Goal: Transaction & Acquisition: Purchase product/service

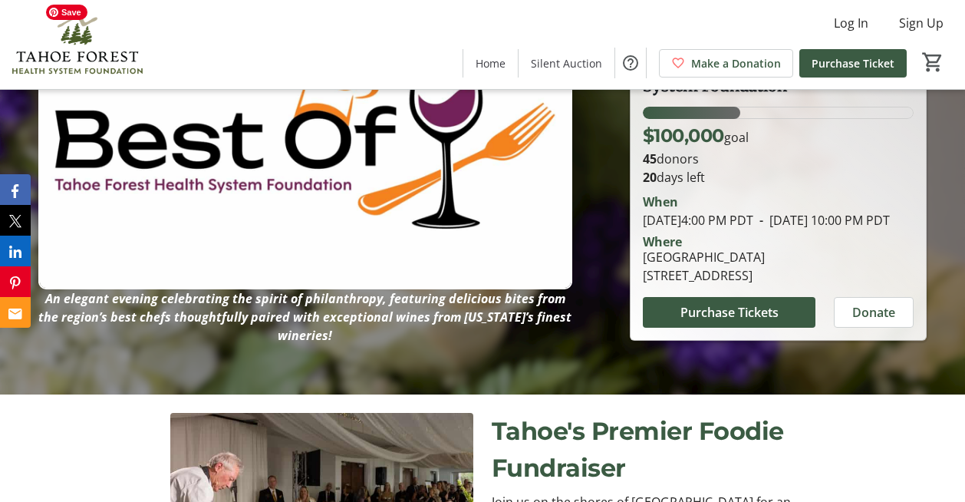
scroll to position [110, 0]
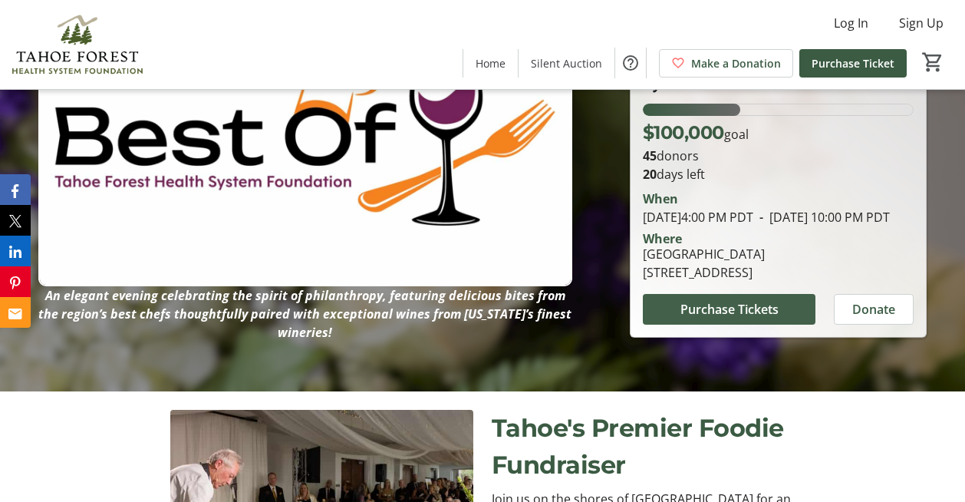
click at [700, 318] on span "Purchase Tickets" at bounding box center [730, 309] width 98 height 18
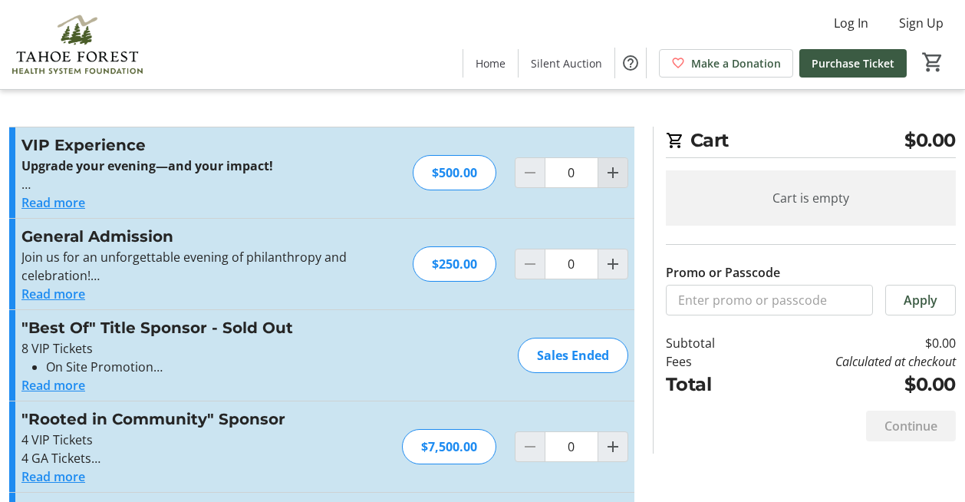
click at [608, 173] on mat-icon "Increment by one" at bounding box center [613, 172] width 18 height 18
type input "2"
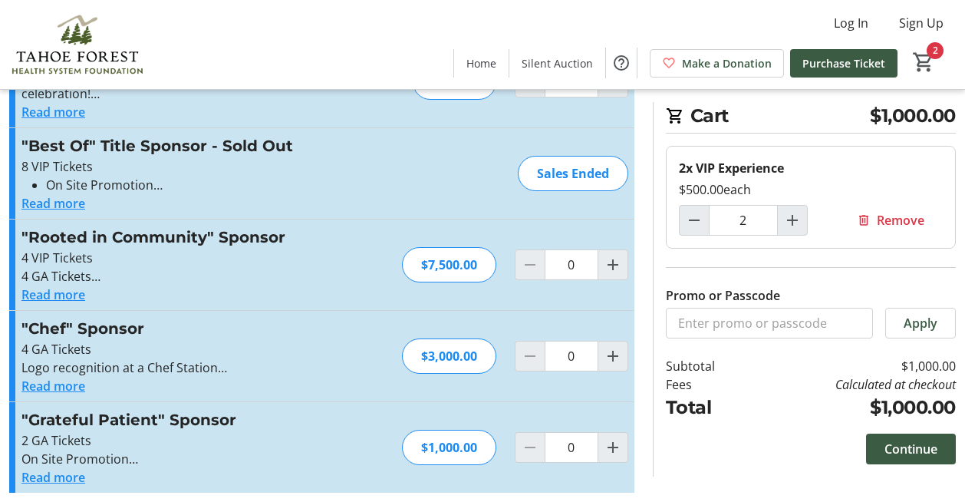
scroll to position [184, 0]
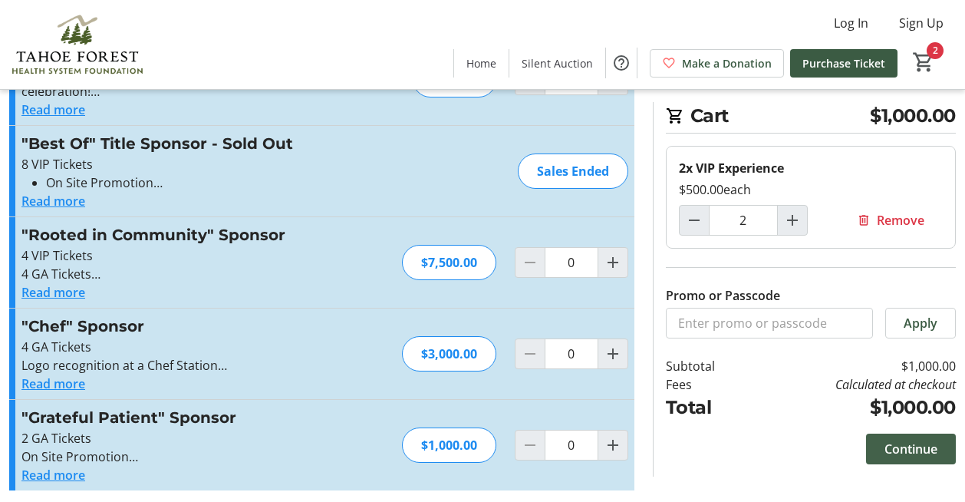
click at [913, 443] on span "Continue" at bounding box center [911, 449] width 53 height 18
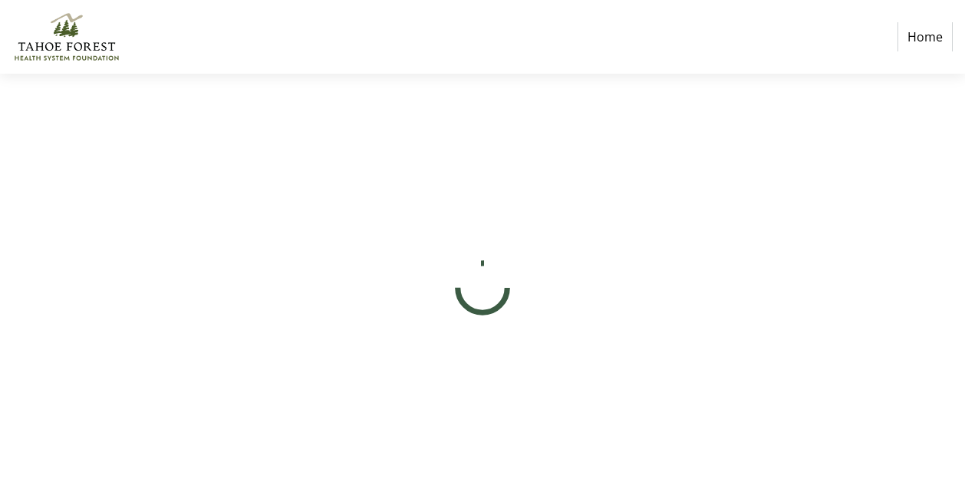
select select "US"
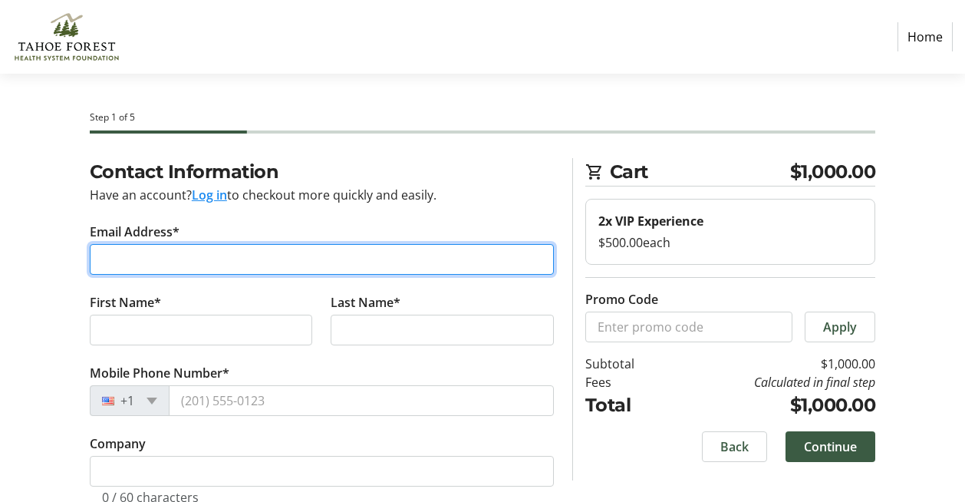
click at [295, 258] on input "Email Address*" at bounding box center [322, 259] width 464 height 31
type input "[EMAIL_ADDRESS][DOMAIN_NAME]"
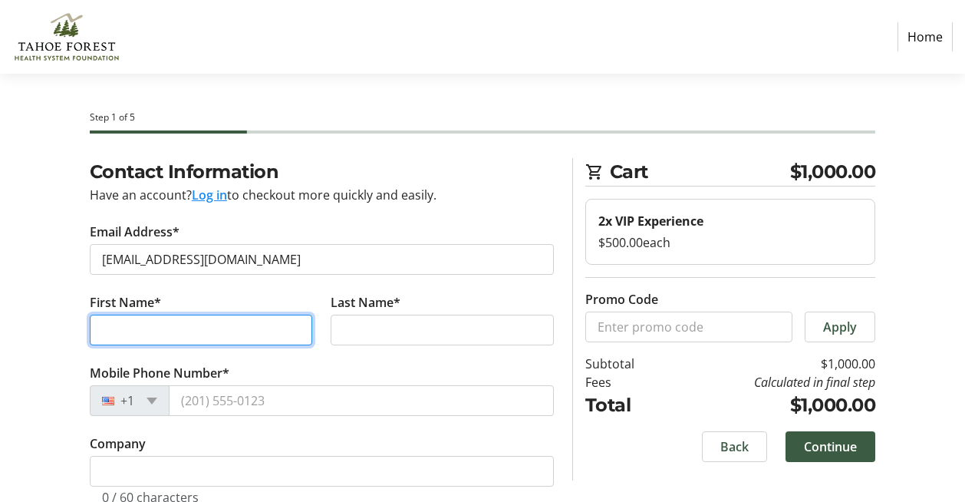
type input "[PERSON_NAME]"
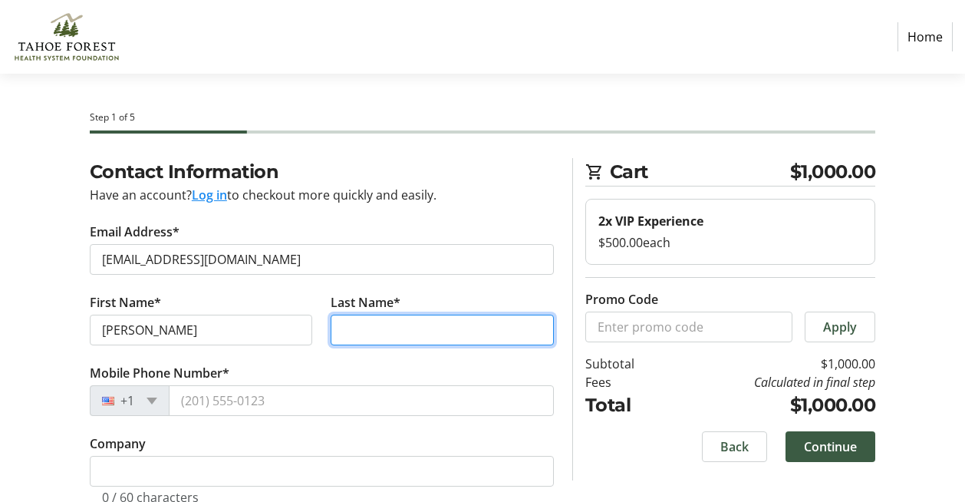
type input "[PERSON_NAME]"
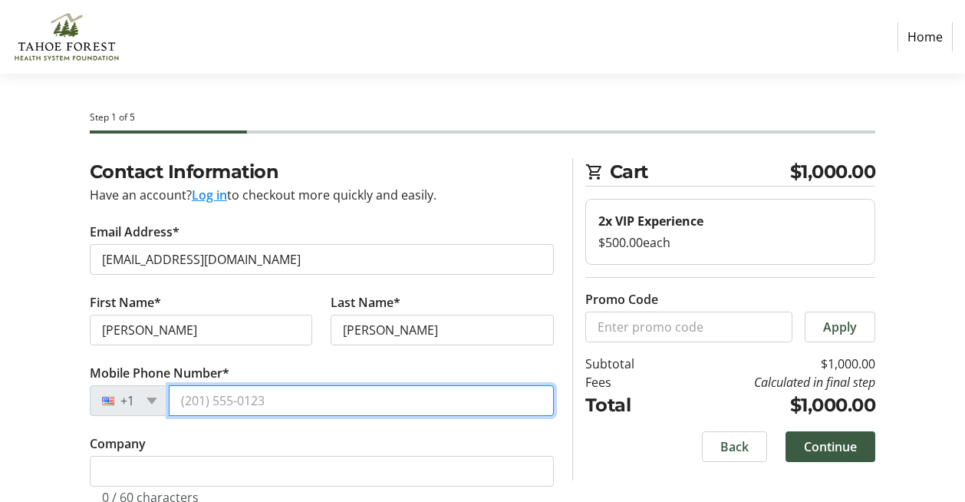
type input "[PHONE_NUMBER]"
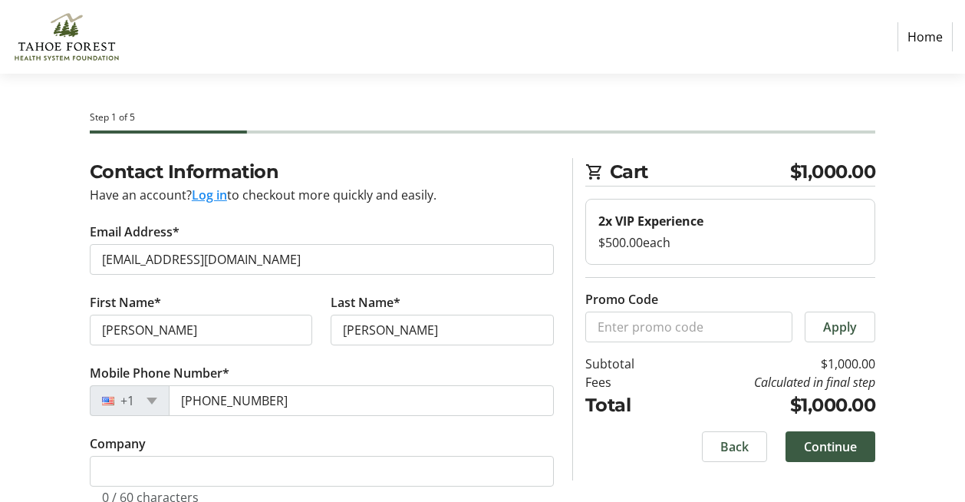
type input "1853 Apache Court - B2814"
type input "PO Box 2814"
type input "[GEOGRAPHIC_DATA]"
select select "CA"
type input "96146"
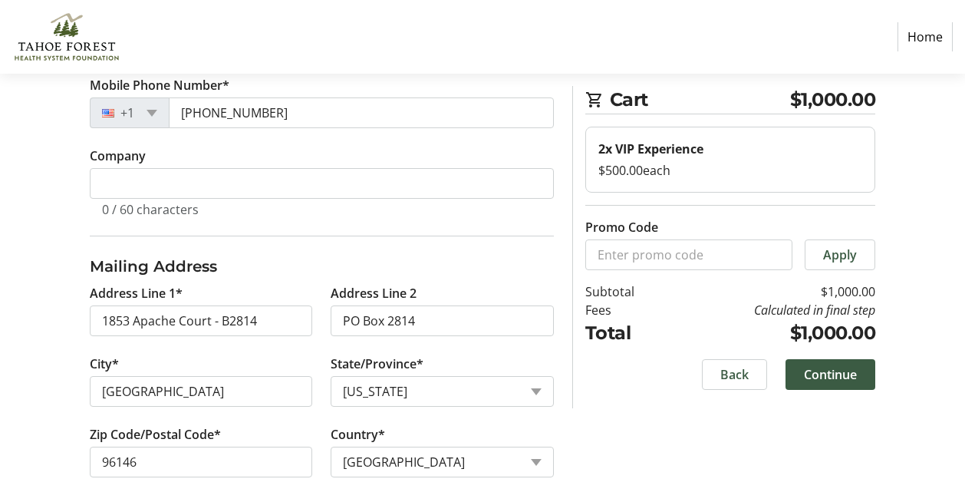
scroll to position [300, 0]
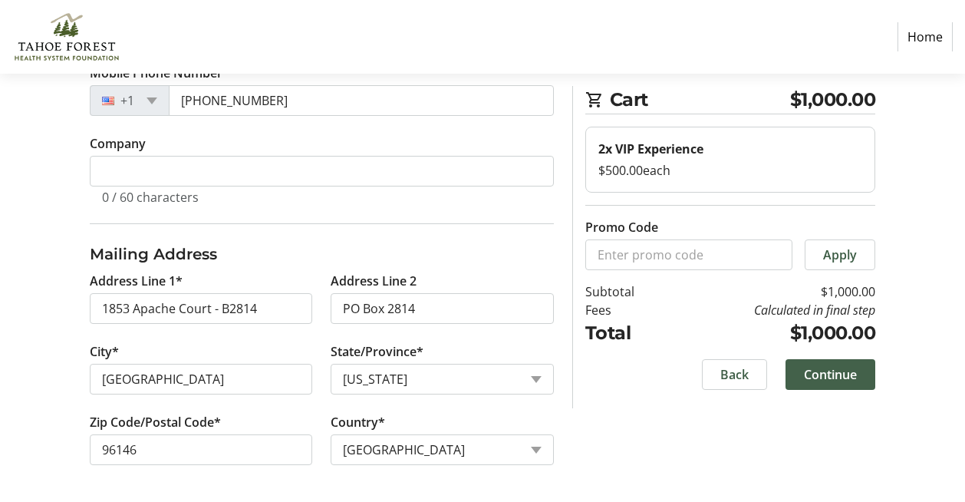
click at [842, 375] on span "Continue" at bounding box center [830, 374] width 53 height 18
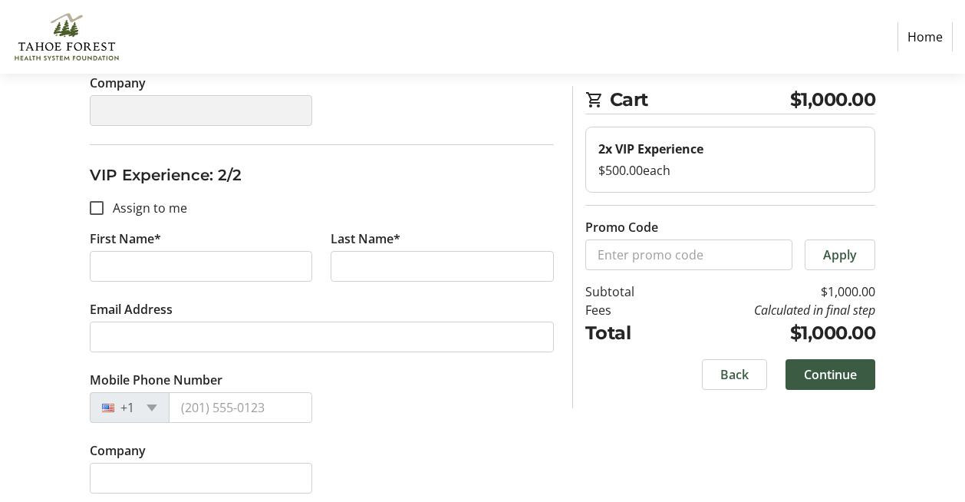
scroll to position [548, 0]
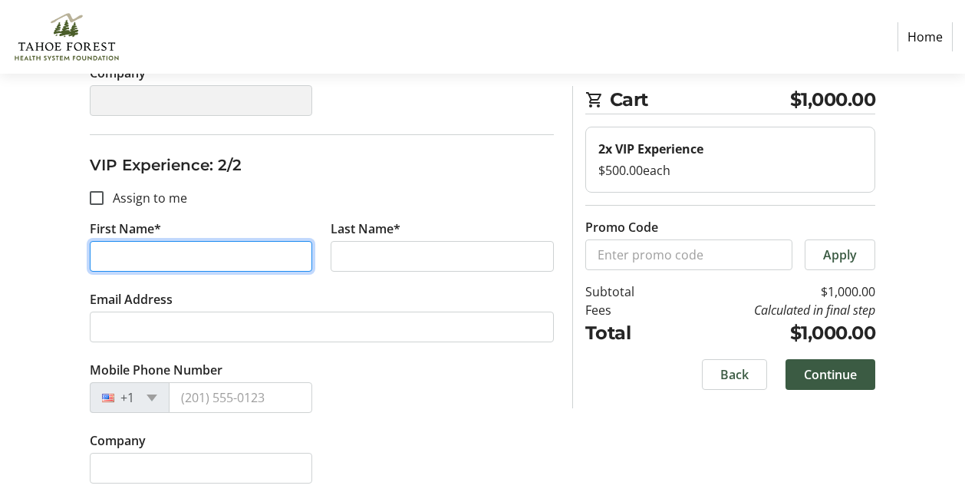
click at [208, 260] on input "First Name*" at bounding box center [201, 256] width 223 height 31
type input "[PERSON_NAME]"
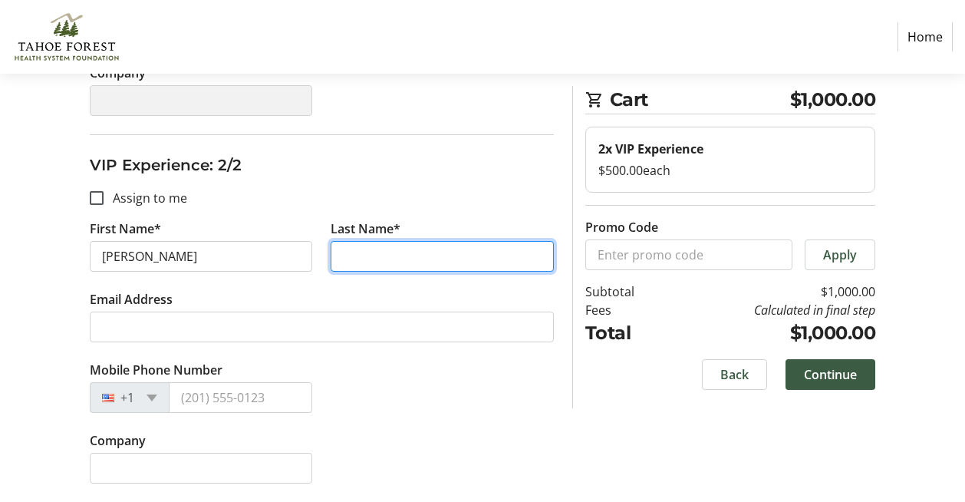
type input "[PERSON_NAME]"
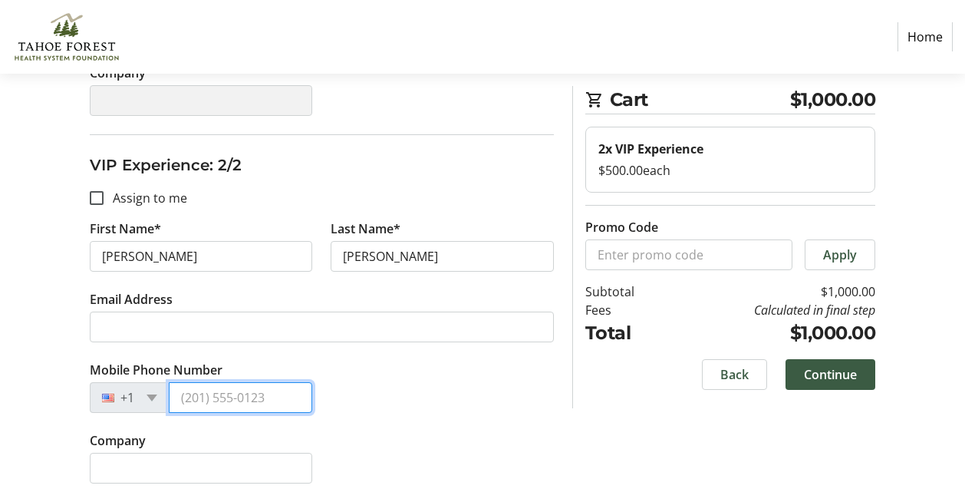
type input "[PHONE_NUMBER]"
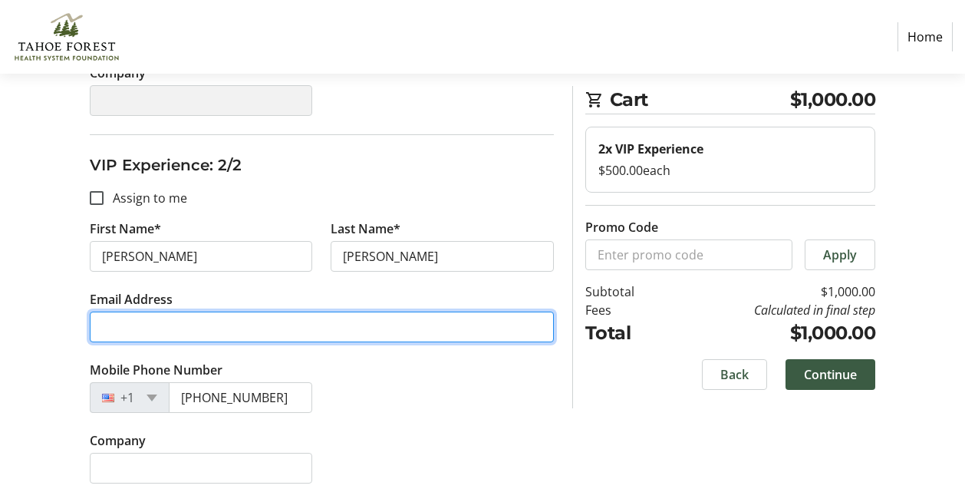
click at [239, 322] on input "Email Address" at bounding box center [322, 327] width 464 height 31
type input "j"
type input "[PERSON_NAME][EMAIL_ADDRESS][PERSON_NAME][DOMAIN_NAME]"
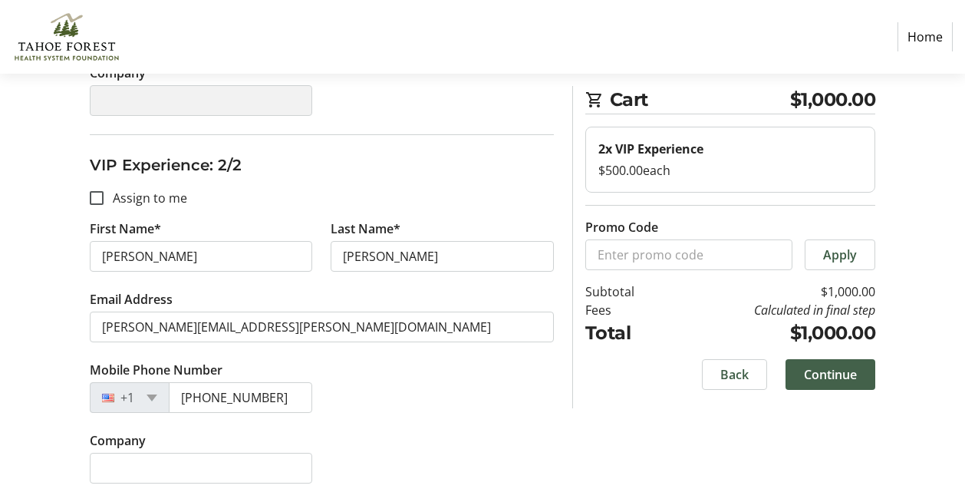
click at [830, 372] on span "Continue" at bounding box center [830, 374] width 53 height 18
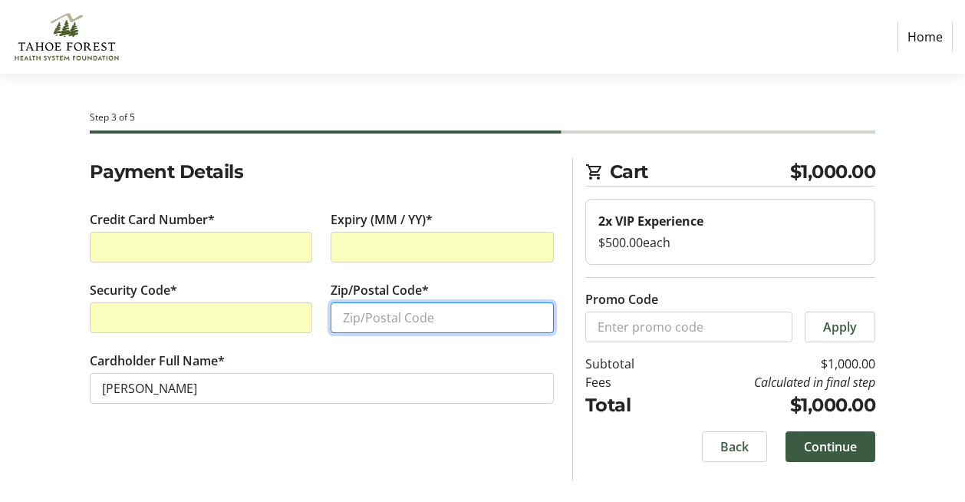
click at [417, 325] on input "Zip/Postal Code*" at bounding box center [442, 317] width 223 height 31
type input "96146"
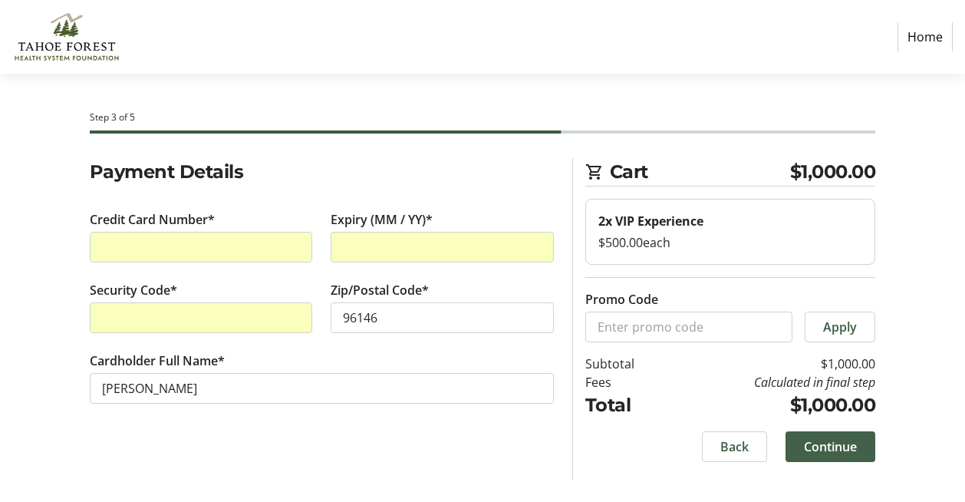
click at [839, 448] on span "Continue" at bounding box center [830, 446] width 53 height 18
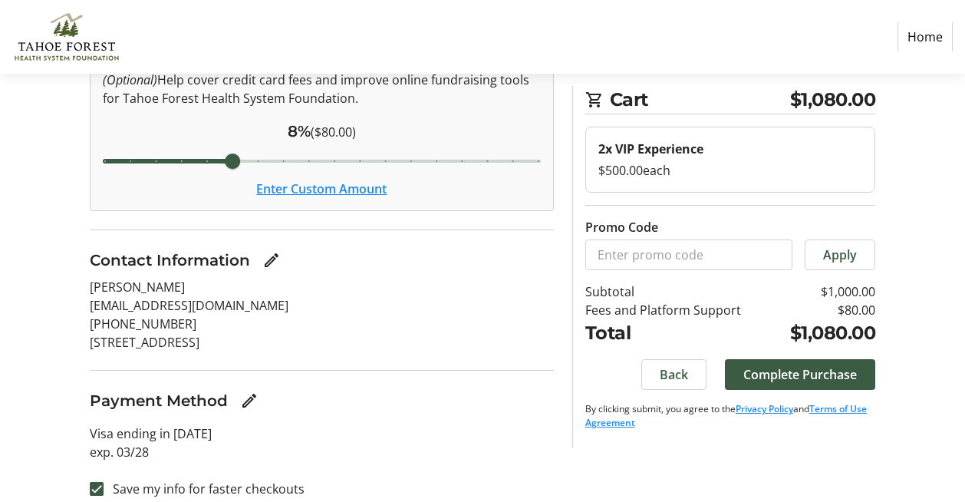
scroll to position [161, 0]
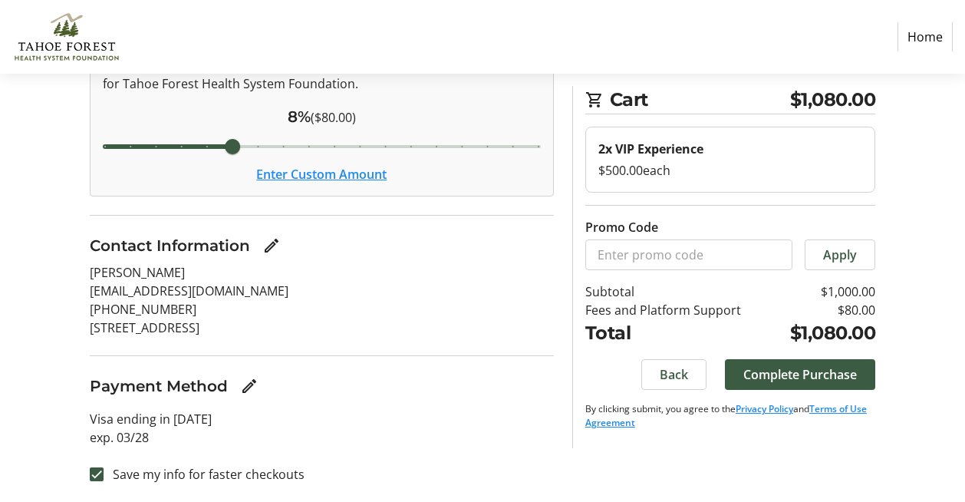
click at [338, 171] on button "Enter Custom Amount" at bounding box center [321, 174] width 130 height 18
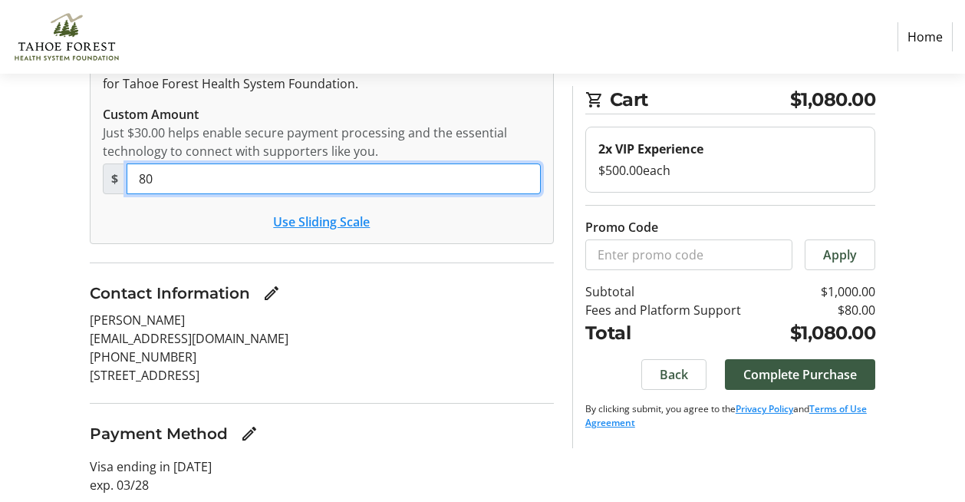
click at [259, 185] on input "80" at bounding box center [334, 178] width 414 height 31
type input "8"
type input "20"
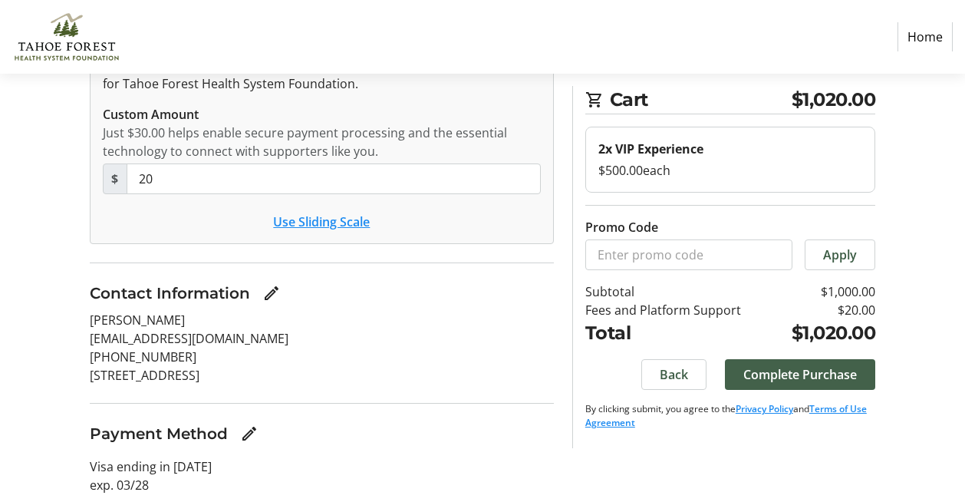
click at [747, 374] on span "Complete Purchase" at bounding box center [801, 374] width 114 height 18
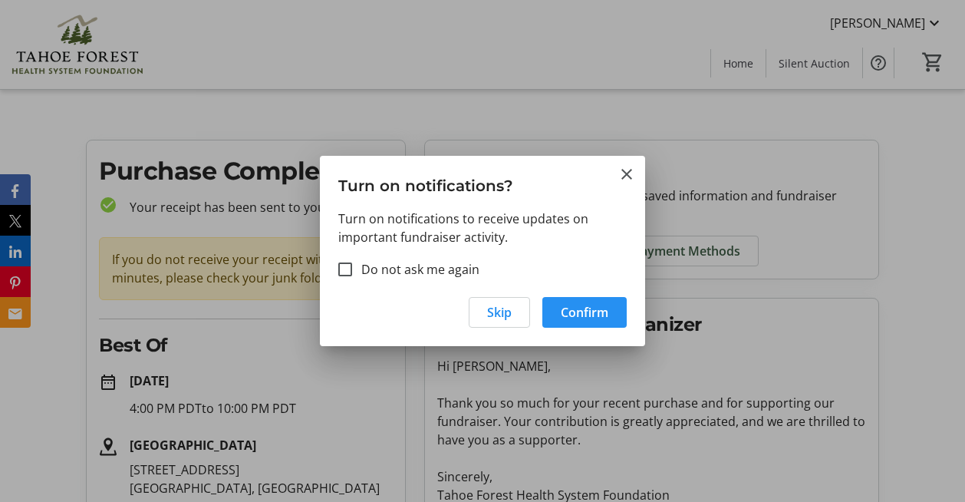
click at [576, 317] on span "Confirm" at bounding box center [585, 312] width 48 height 18
